Goal: Task Accomplishment & Management: Use online tool/utility

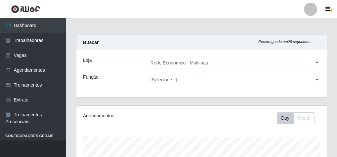
select select "194"
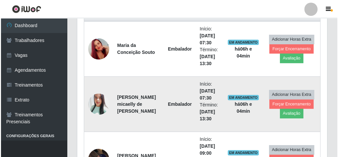
scroll to position [137, 250]
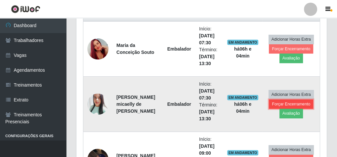
click at [295, 103] on button "Forçar Encerramento" at bounding box center [291, 103] width 44 height 9
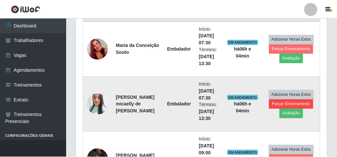
scroll to position [137, 248]
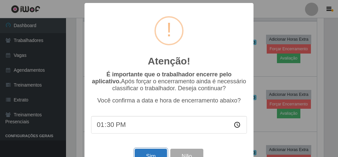
click at [147, 153] on button "Sim" at bounding box center [151, 157] width 32 height 16
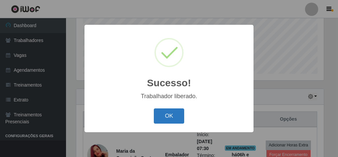
click at [169, 112] on button "OK" at bounding box center [169, 116] width 31 height 16
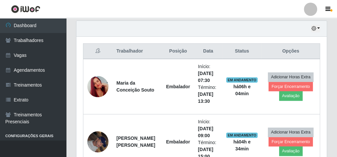
scroll to position [242, 0]
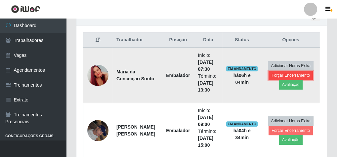
click at [287, 73] on button "Forçar Encerramento" at bounding box center [290, 75] width 44 height 9
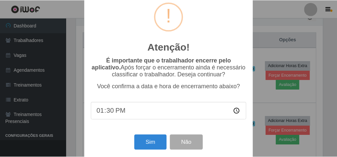
scroll to position [21, 0]
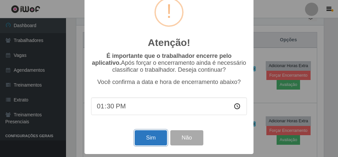
click at [157, 134] on button "Sim" at bounding box center [151, 138] width 32 height 16
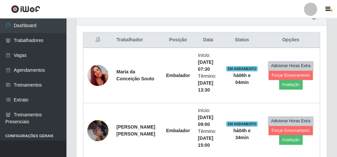
scroll to position [137, 248]
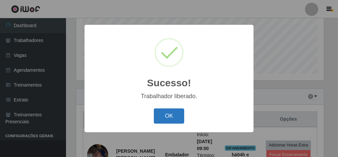
click at [166, 115] on button "OK" at bounding box center [169, 116] width 31 height 16
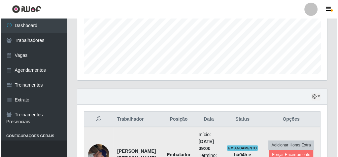
scroll to position [268, 0]
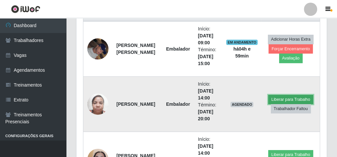
click at [287, 95] on button "Liberar para Trabalho" at bounding box center [290, 99] width 45 height 9
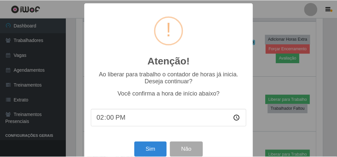
scroll to position [137, 248]
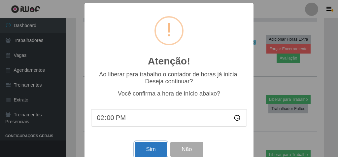
click at [149, 151] on button "Sim" at bounding box center [151, 150] width 32 height 16
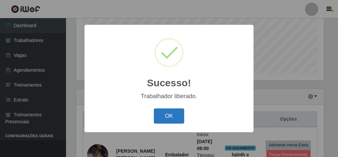
click at [174, 117] on button "OK" at bounding box center [169, 116] width 31 height 16
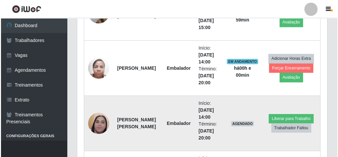
scroll to position [321, 0]
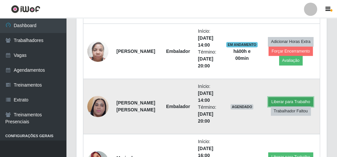
click at [290, 98] on button "Liberar para Trabalho" at bounding box center [290, 101] width 45 height 9
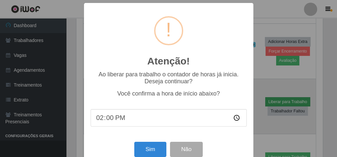
scroll to position [137, 248]
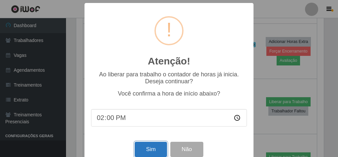
click at [157, 151] on button "Sim" at bounding box center [151, 150] width 32 height 16
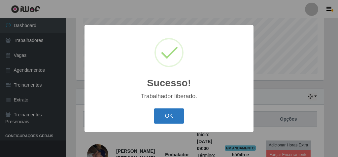
click at [170, 120] on button "OK" at bounding box center [169, 116] width 31 height 16
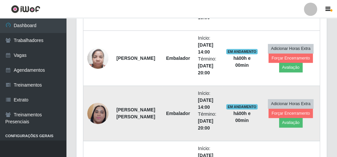
scroll to position [224, 0]
